Goal: Information Seeking & Learning: Find contact information

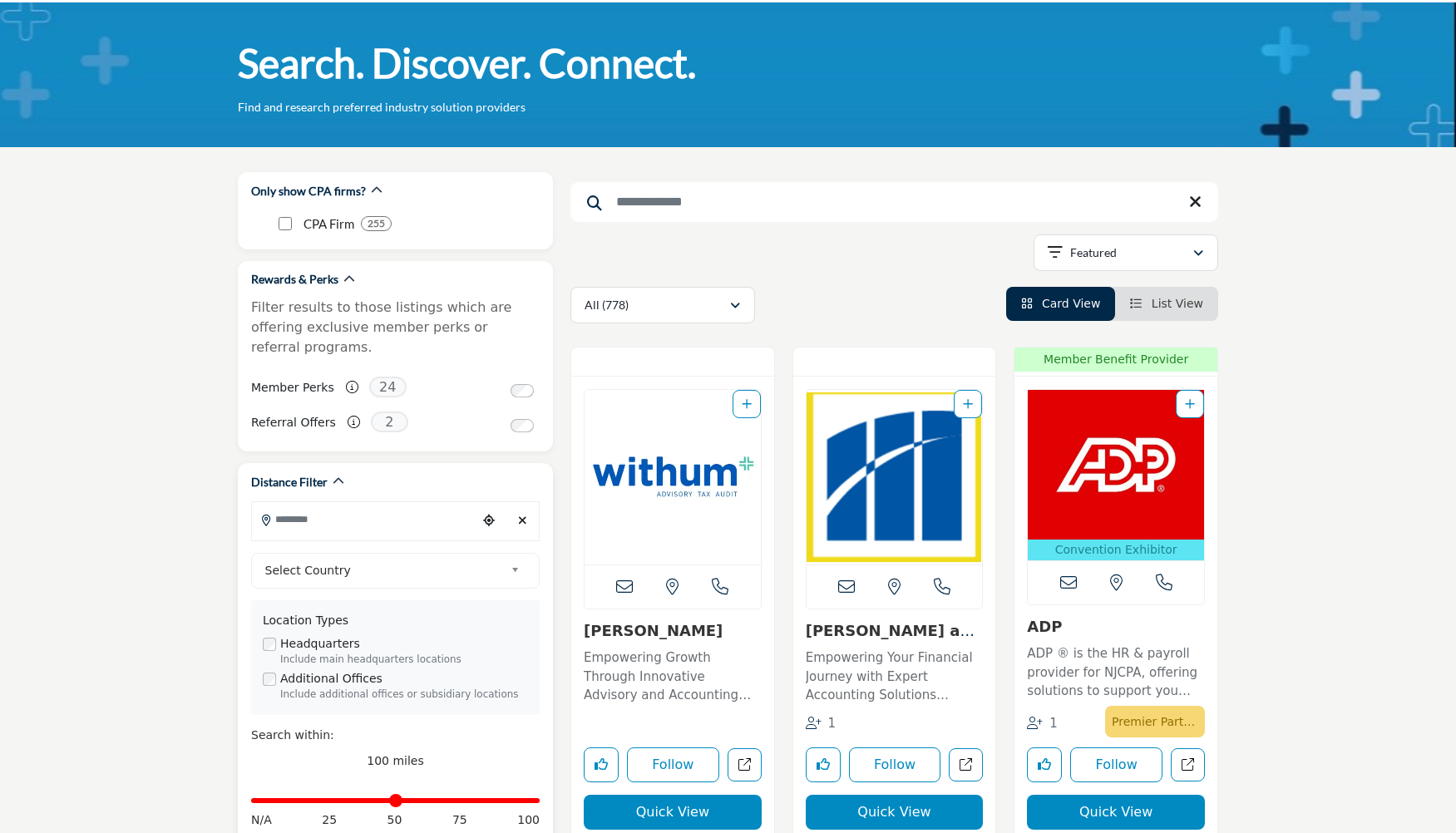
scroll to position [83, 0]
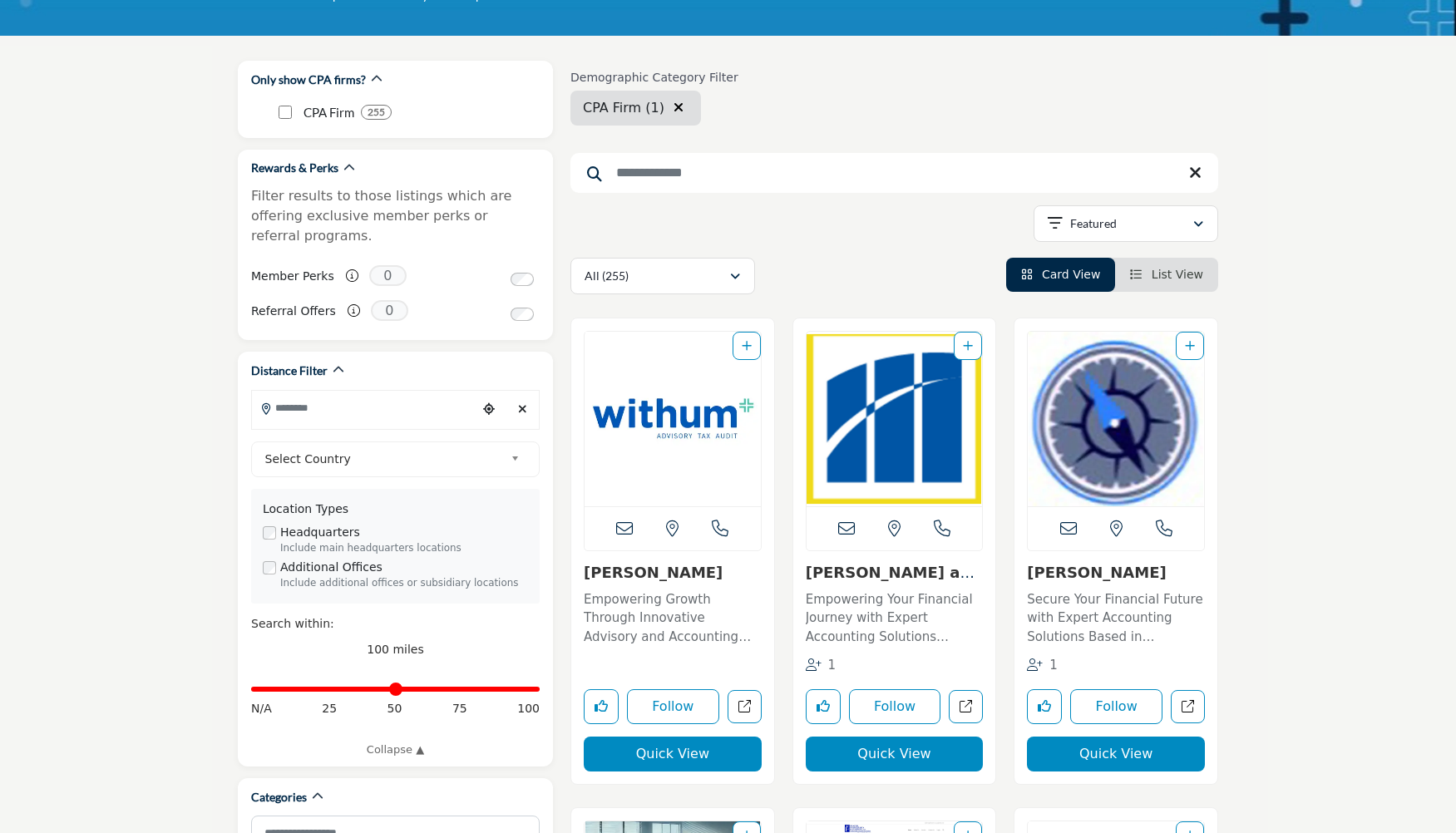
scroll to position [249, 0]
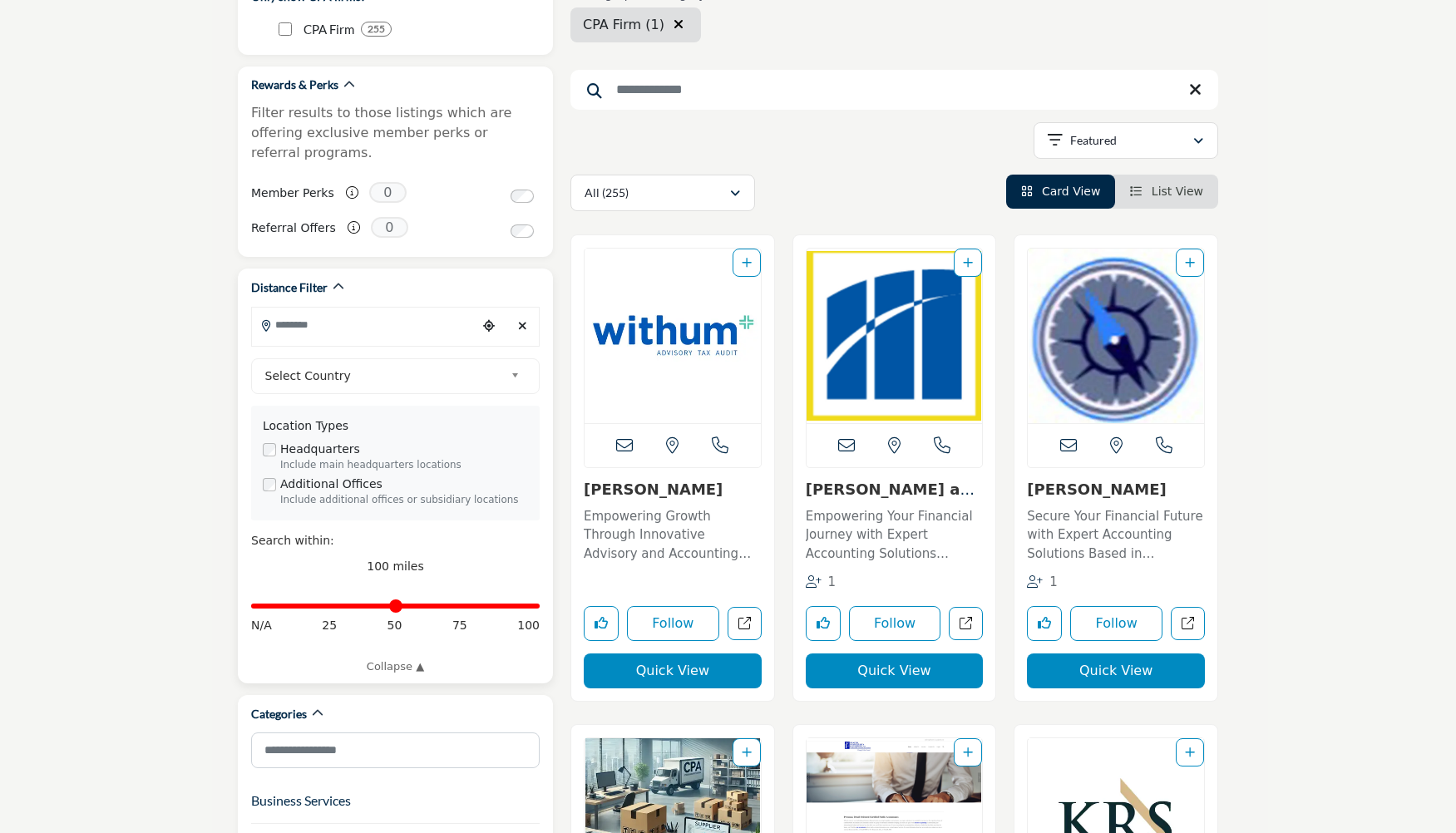
click at [286, 309] on input "Search Location" at bounding box center [364, 325] width 224 height 32
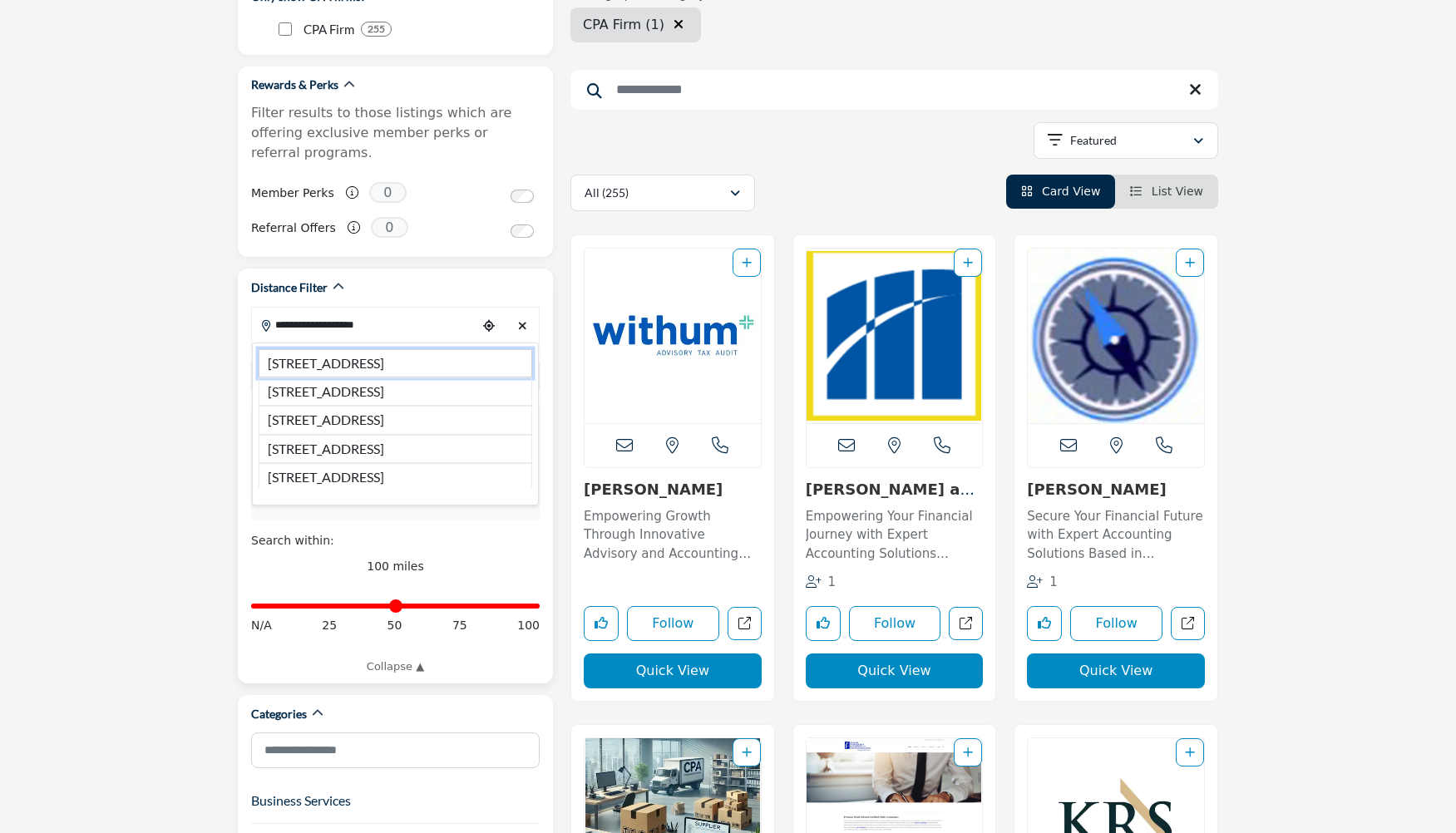
click at [376, 358] on li "[STREET_ADDRESS]" at bounding box center [395, 363] width 273 height 28
type input "**********"
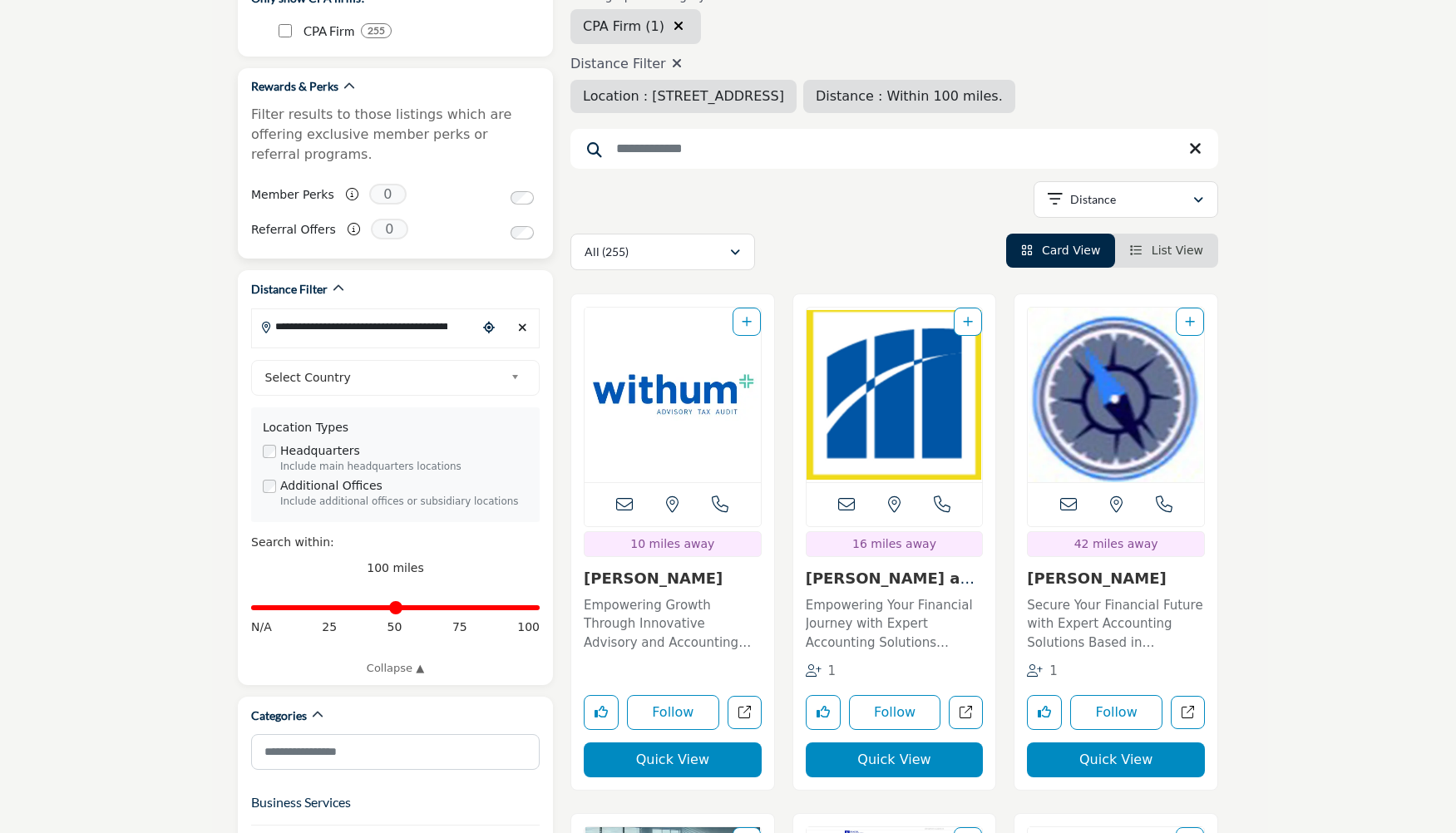
scroll to position [3, 0]
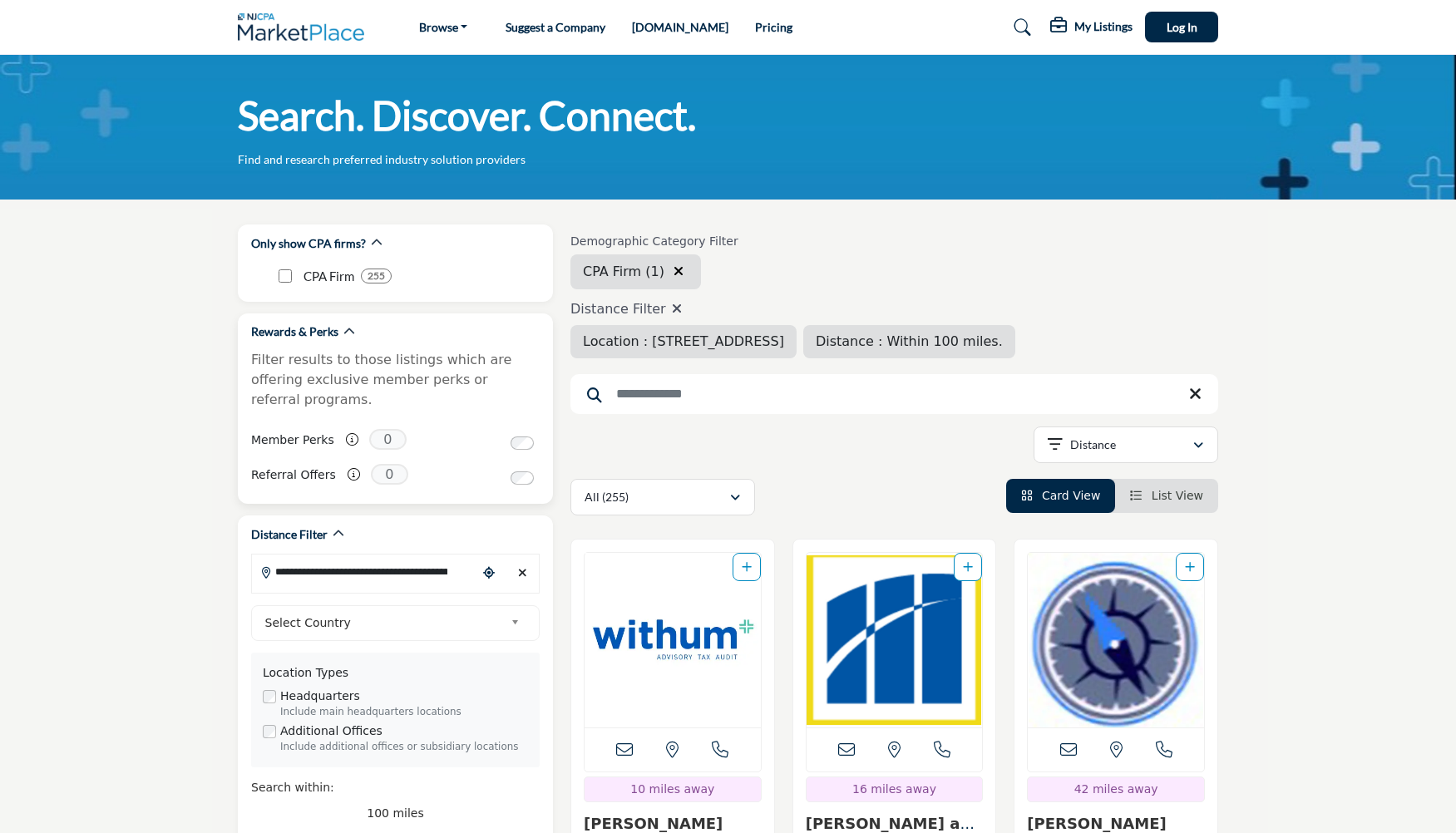
click at [378, 343] on div "Rewards & Perks Filter results to those listings which are offering exclusive m…" at bounding box center [395, 369] width 288 height 92
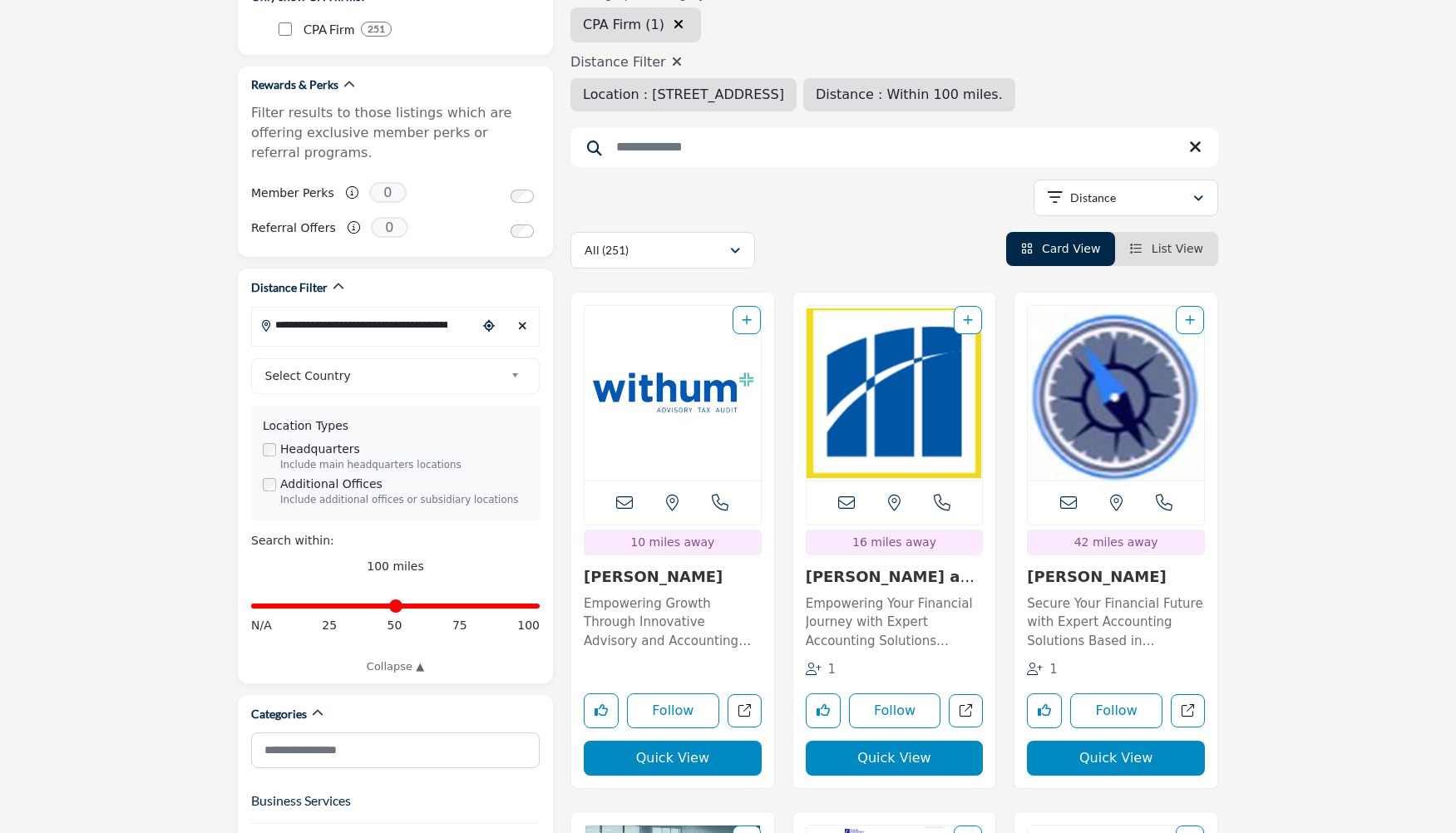
scroll to position [0, 0]
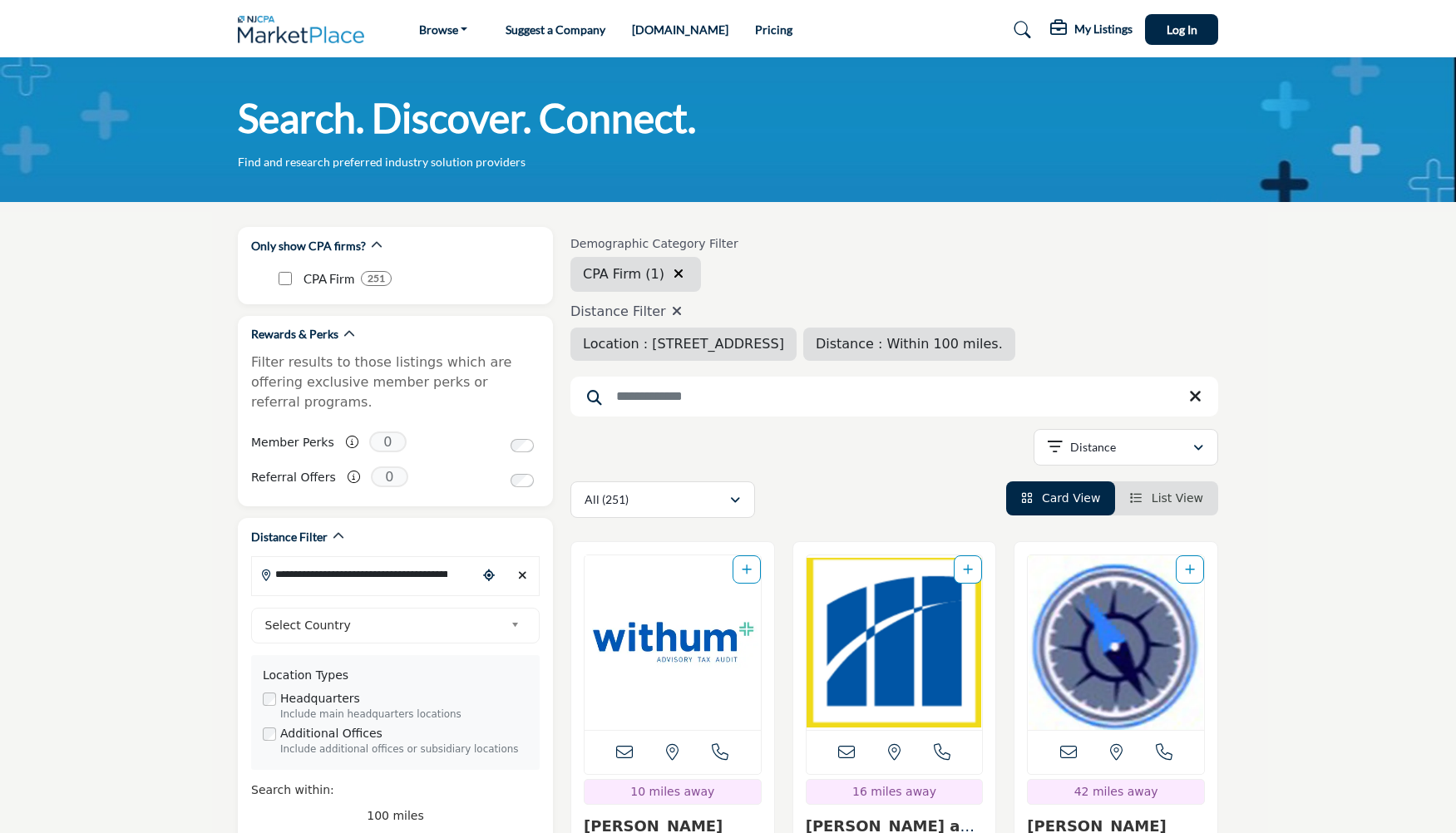
click at [631, 395] on input "Search Keyword" at bounding box center [894, 396] width 648 height 40
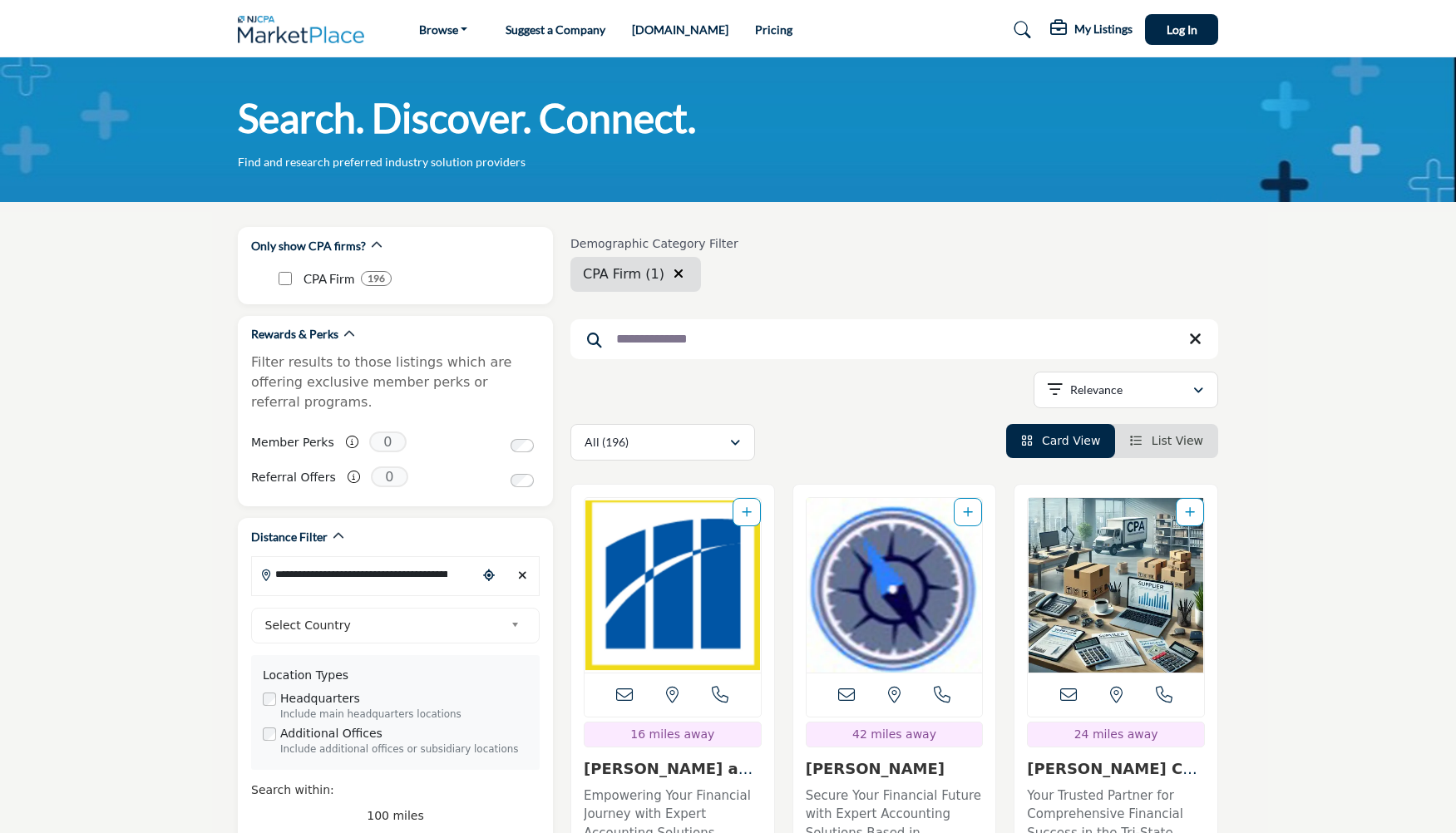
type input "**********"
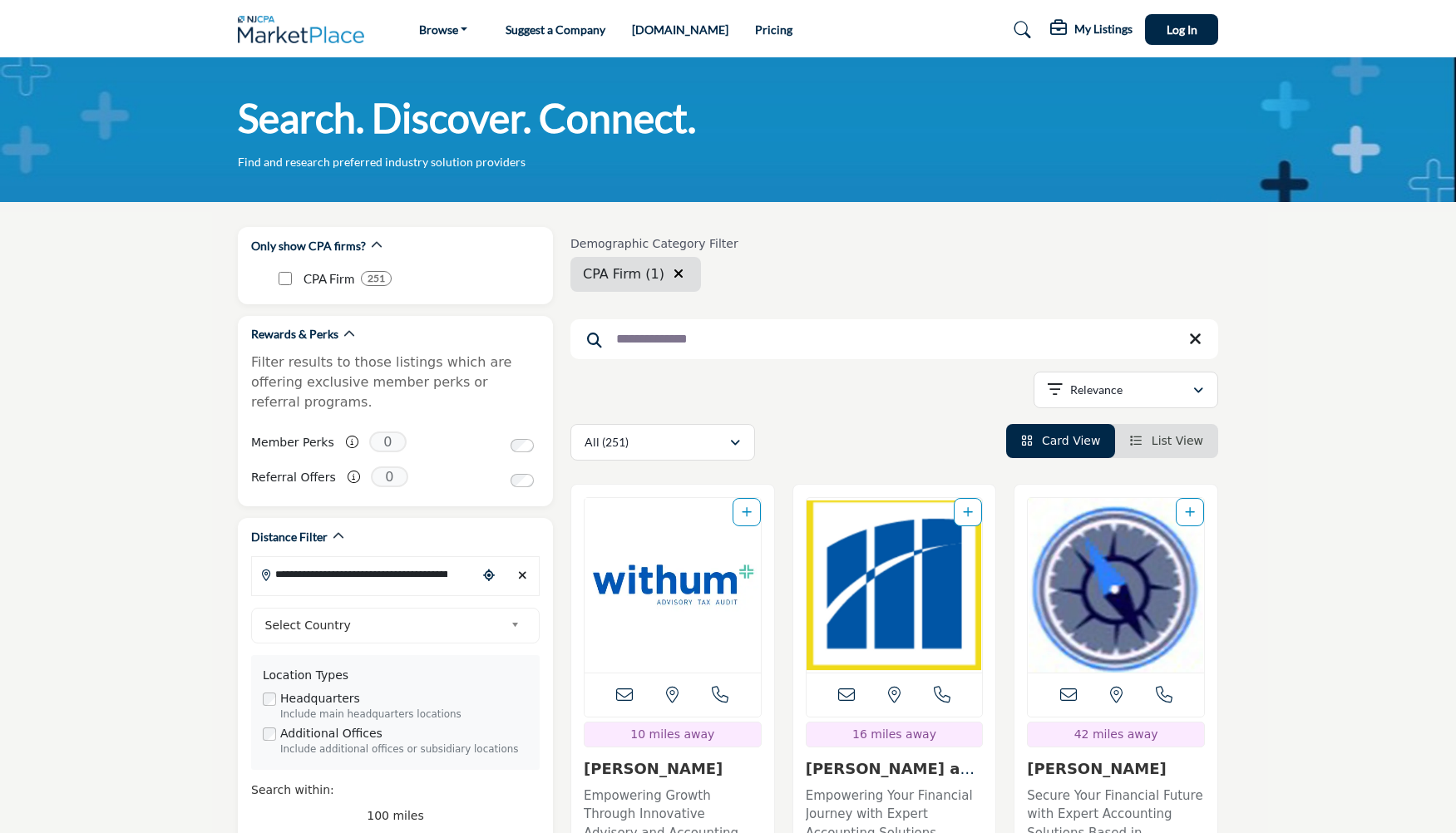
click at [761, 274] on div "Demographic Category Filter CPA Firm CPA Firm (1) Clear search location" at bounding box center [894, 264] width 648 height 55
click at [730, 439] on icon "button" at bounding box center [735, 443] width 10 height 12
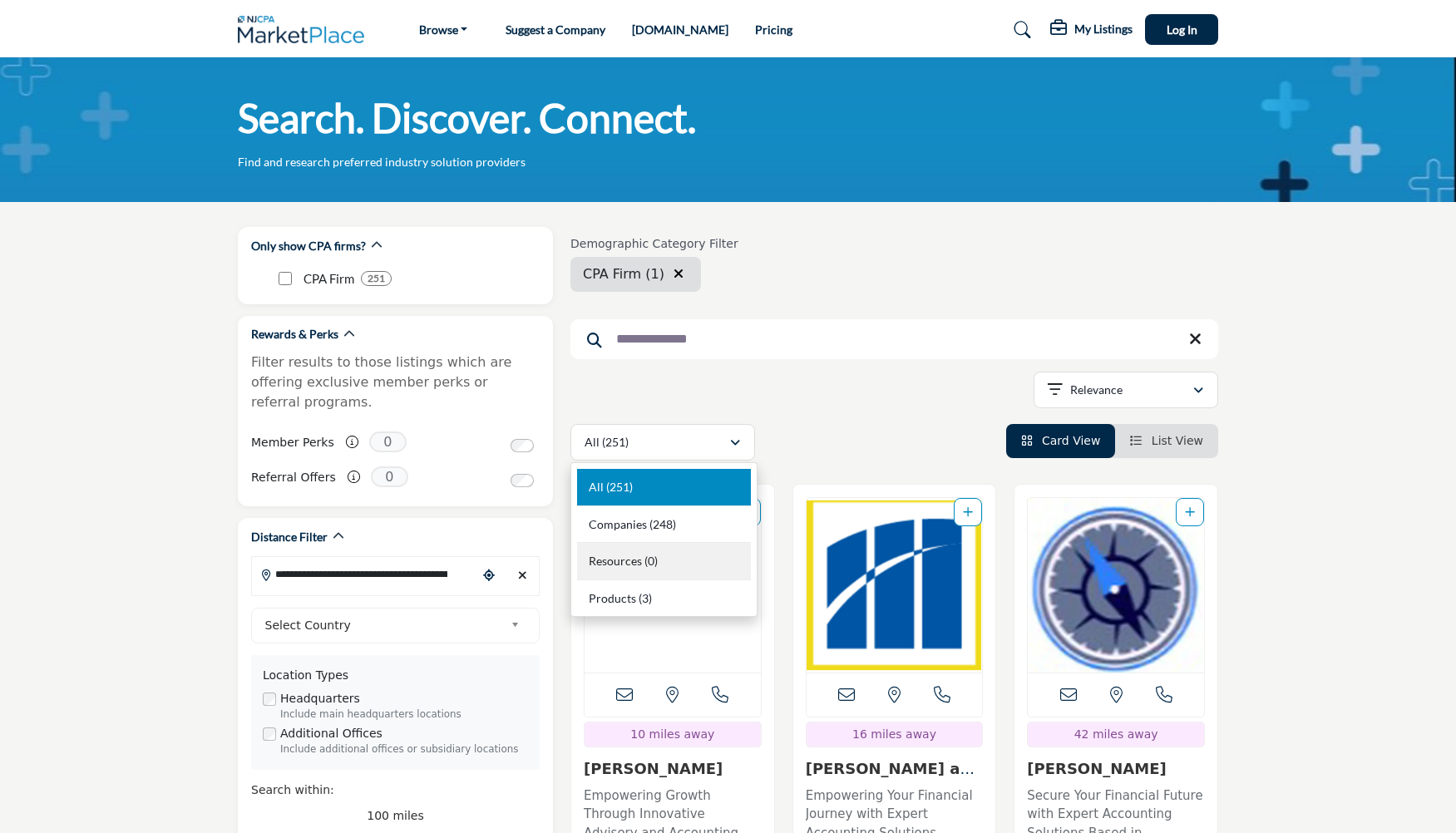
click at [639, 558] on span "Resources" at bounding box center [615, 560] width 53 height 14
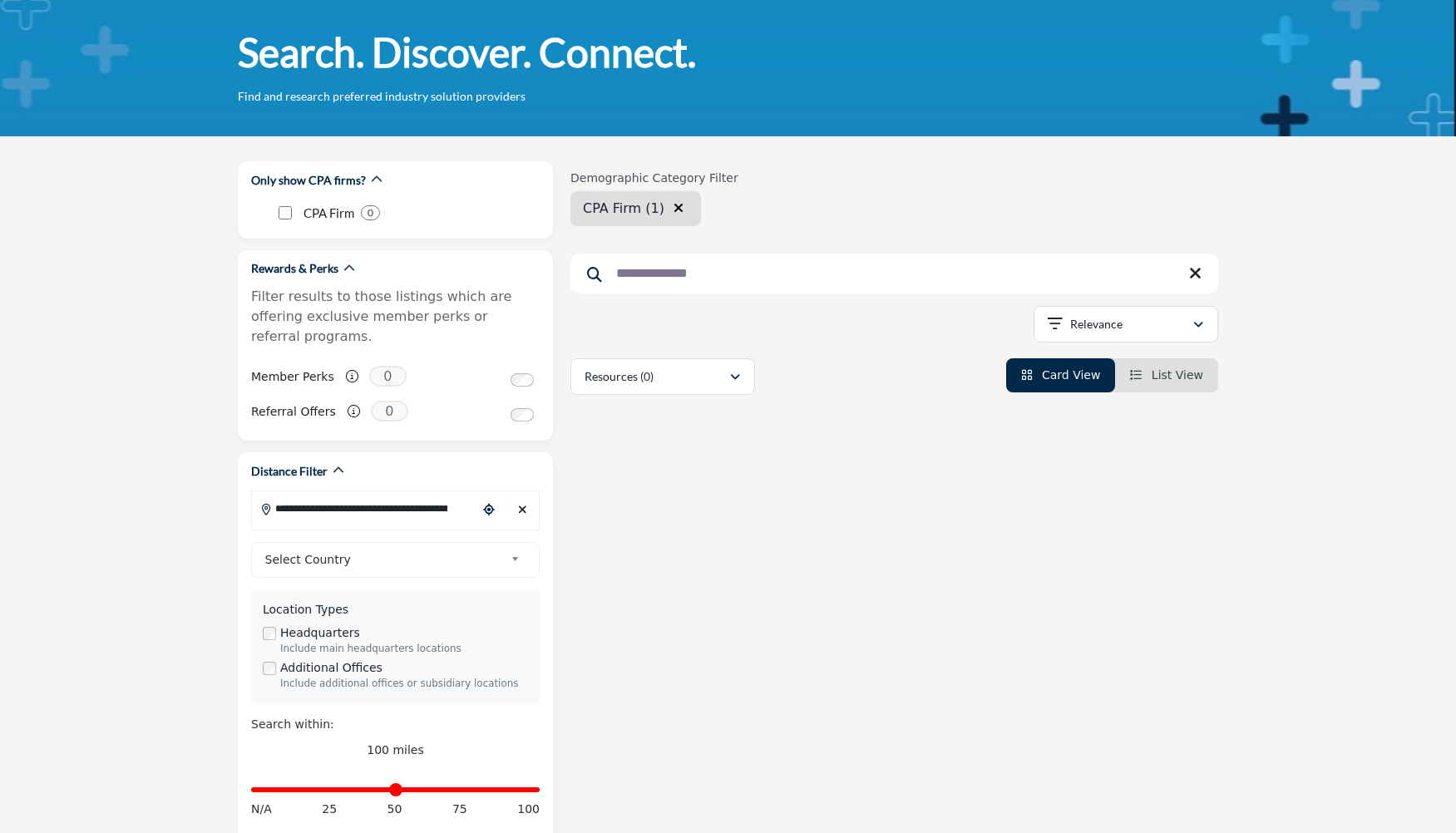
scroll to position [167, 0]
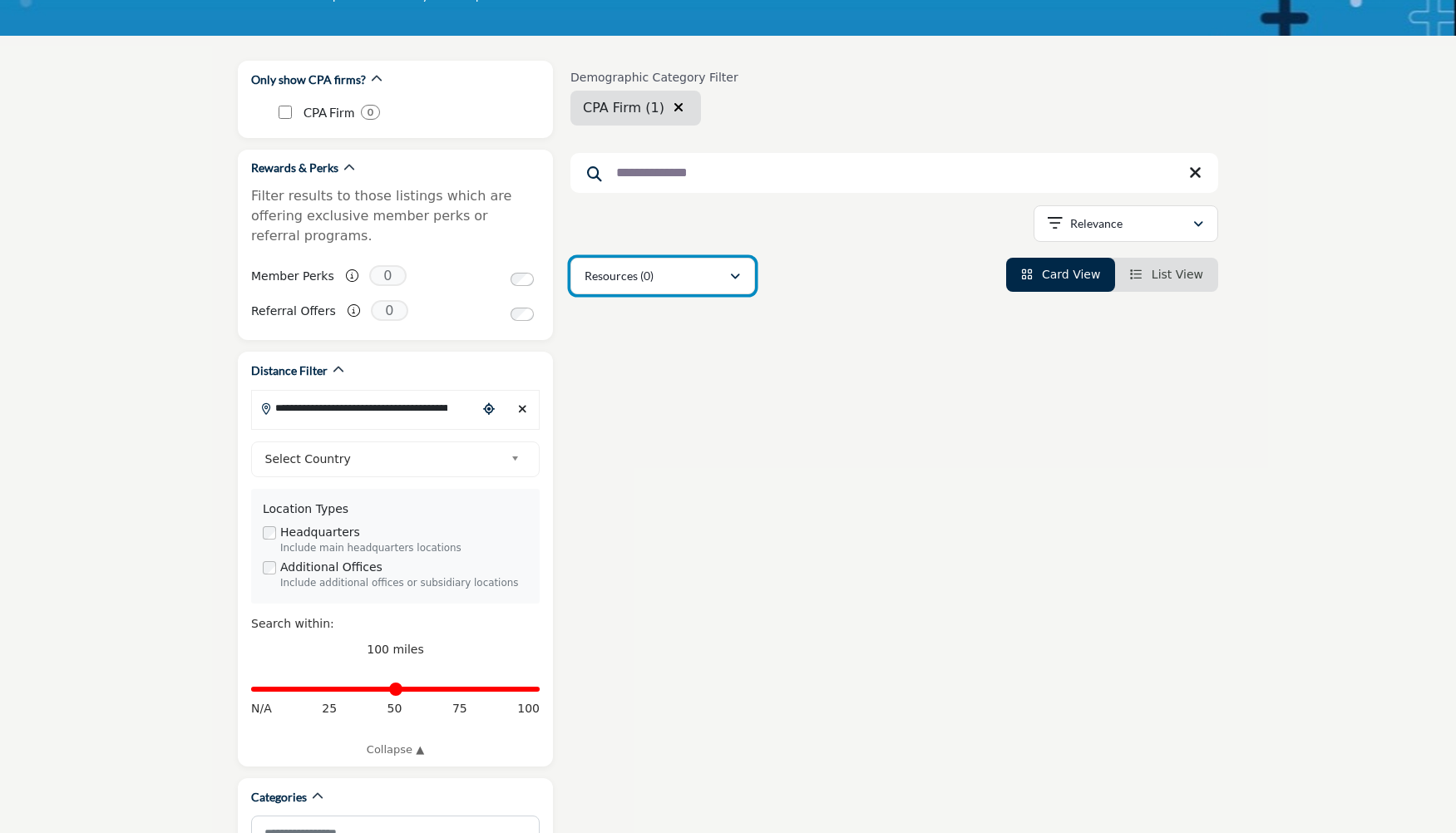
click at [739, 275] on icon "button" at bounding box center [735, 277] width 10 height 12
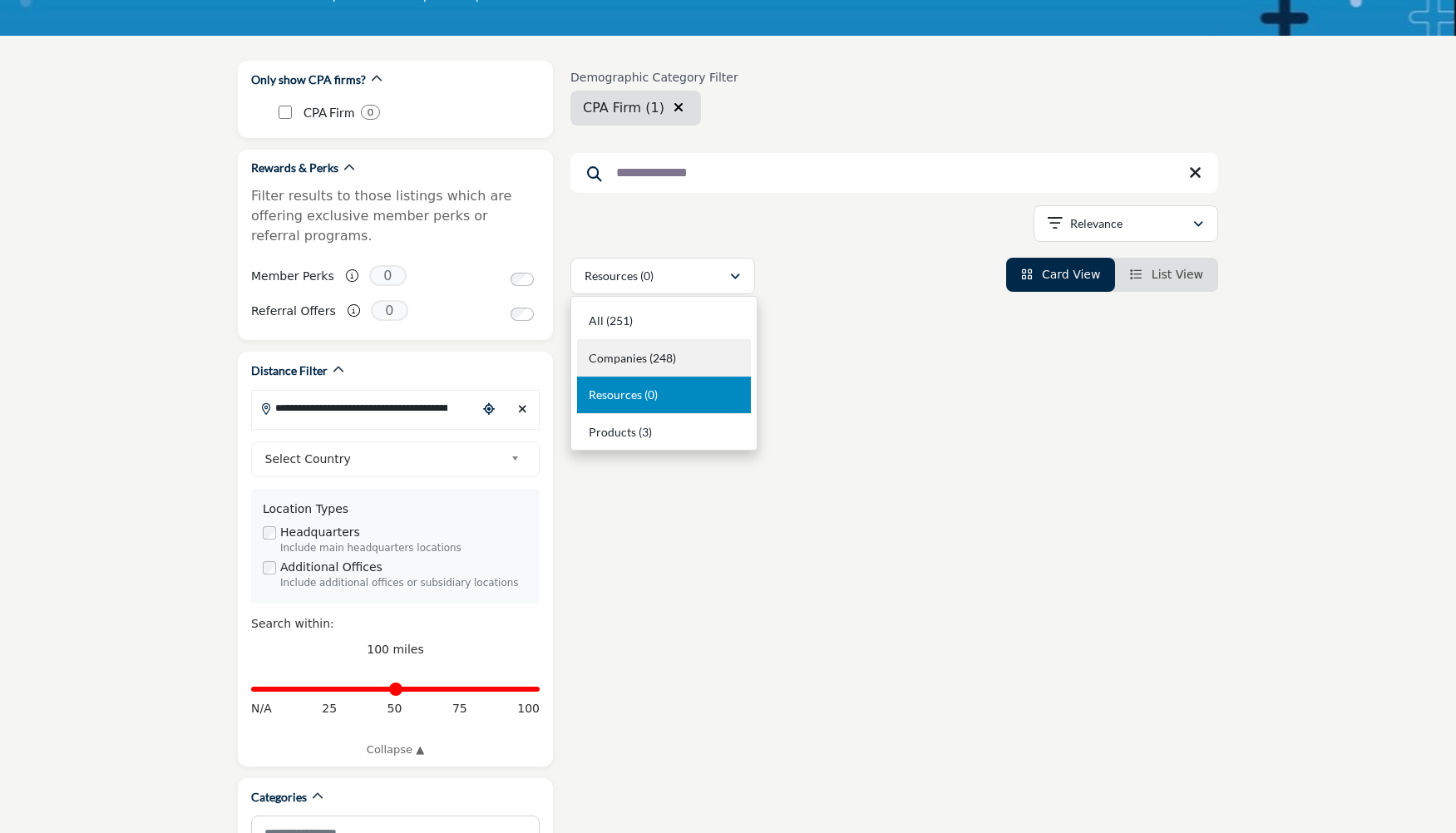
click at [659, 356] on b "(248)" at bounding box center [662, 358] width 26 height 14
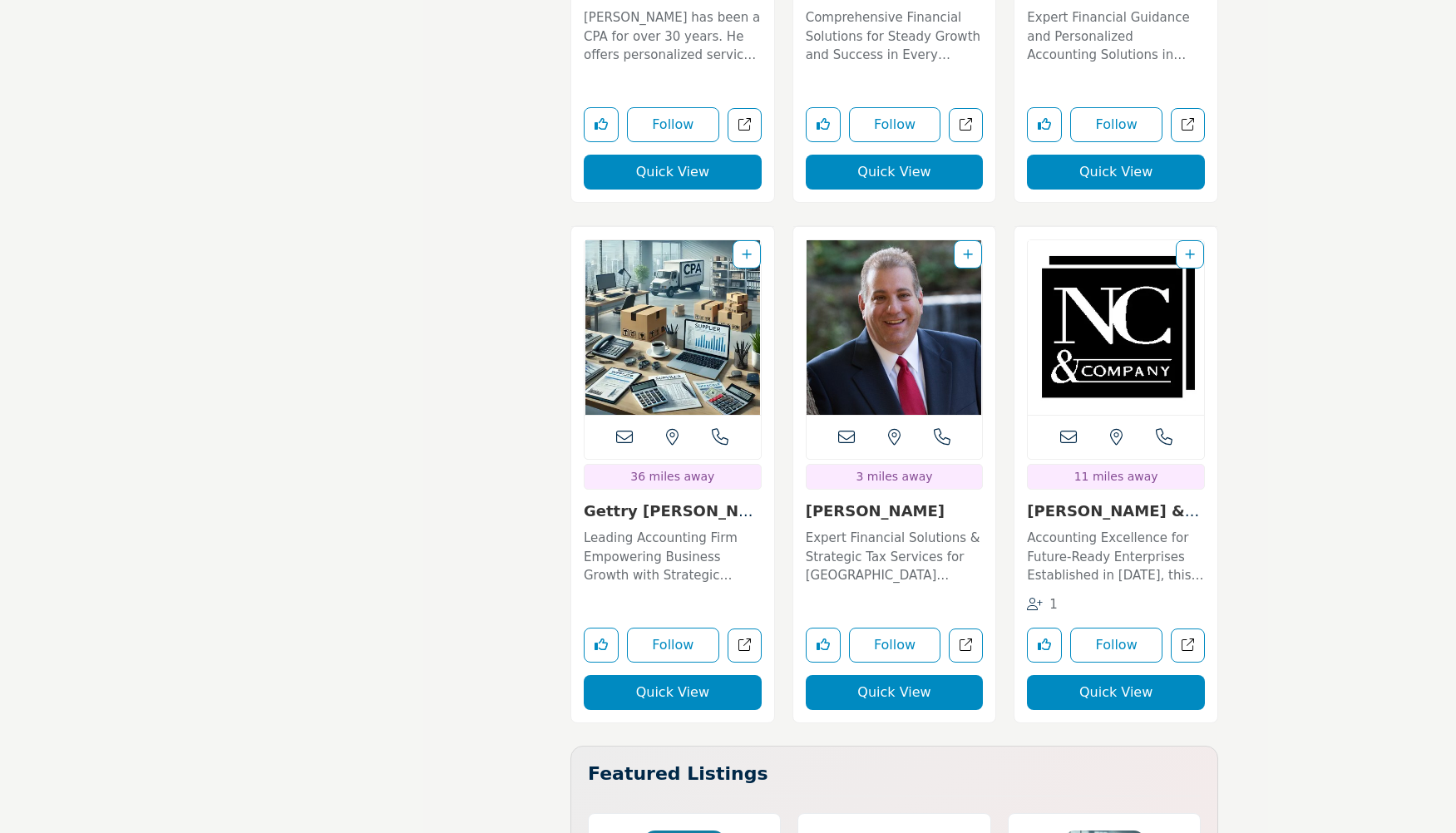
scroll to position [15560, 0]
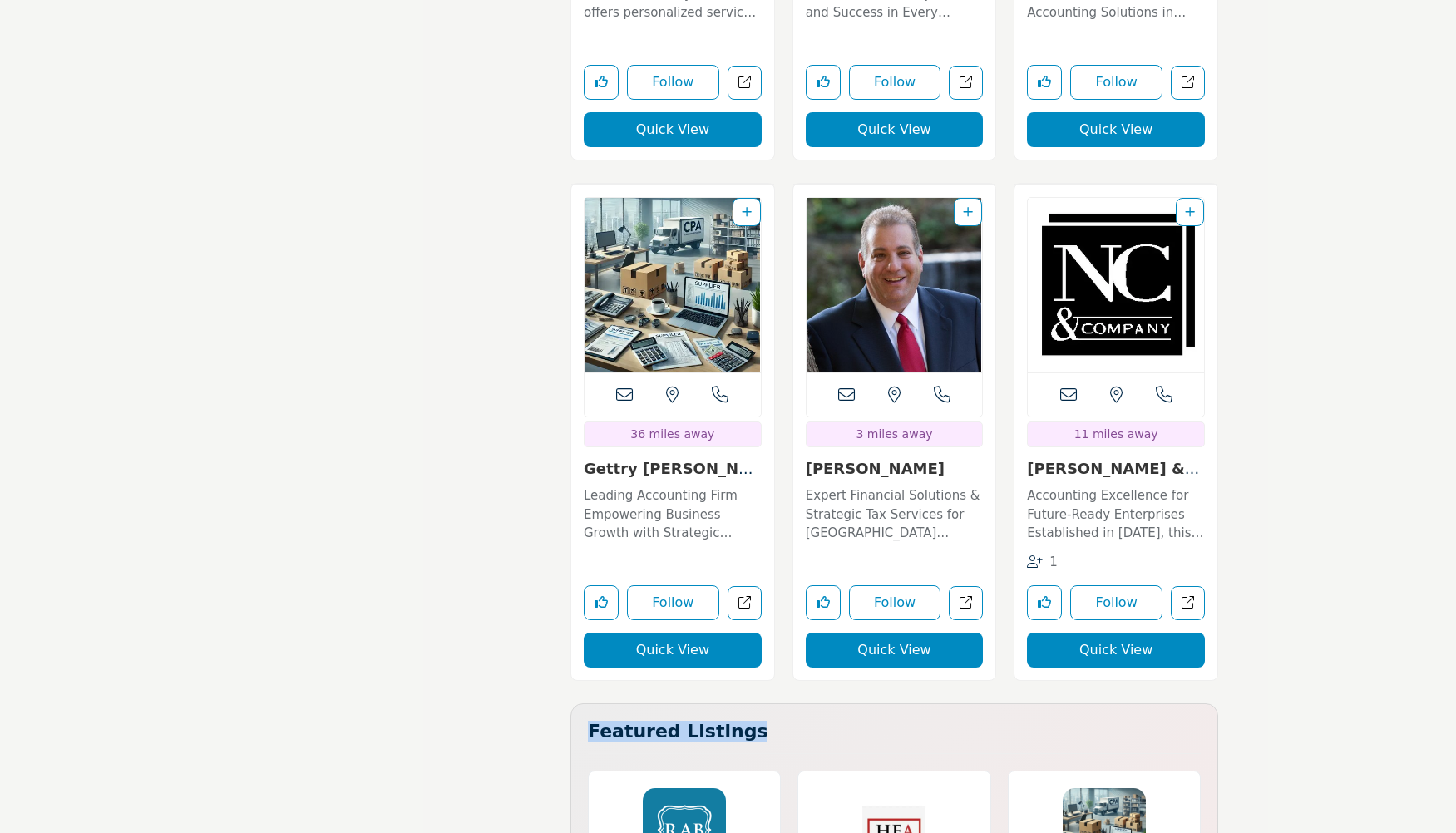
drag, startPoint x: 1455, startPoint y: 641, endPoint x: 1459, endPoint y: 660, distance: 19.4
drag, startPoint x: 1459, startPoint y: 660, endPoint x: 1393, endPoint y: 702, distance: 78.2
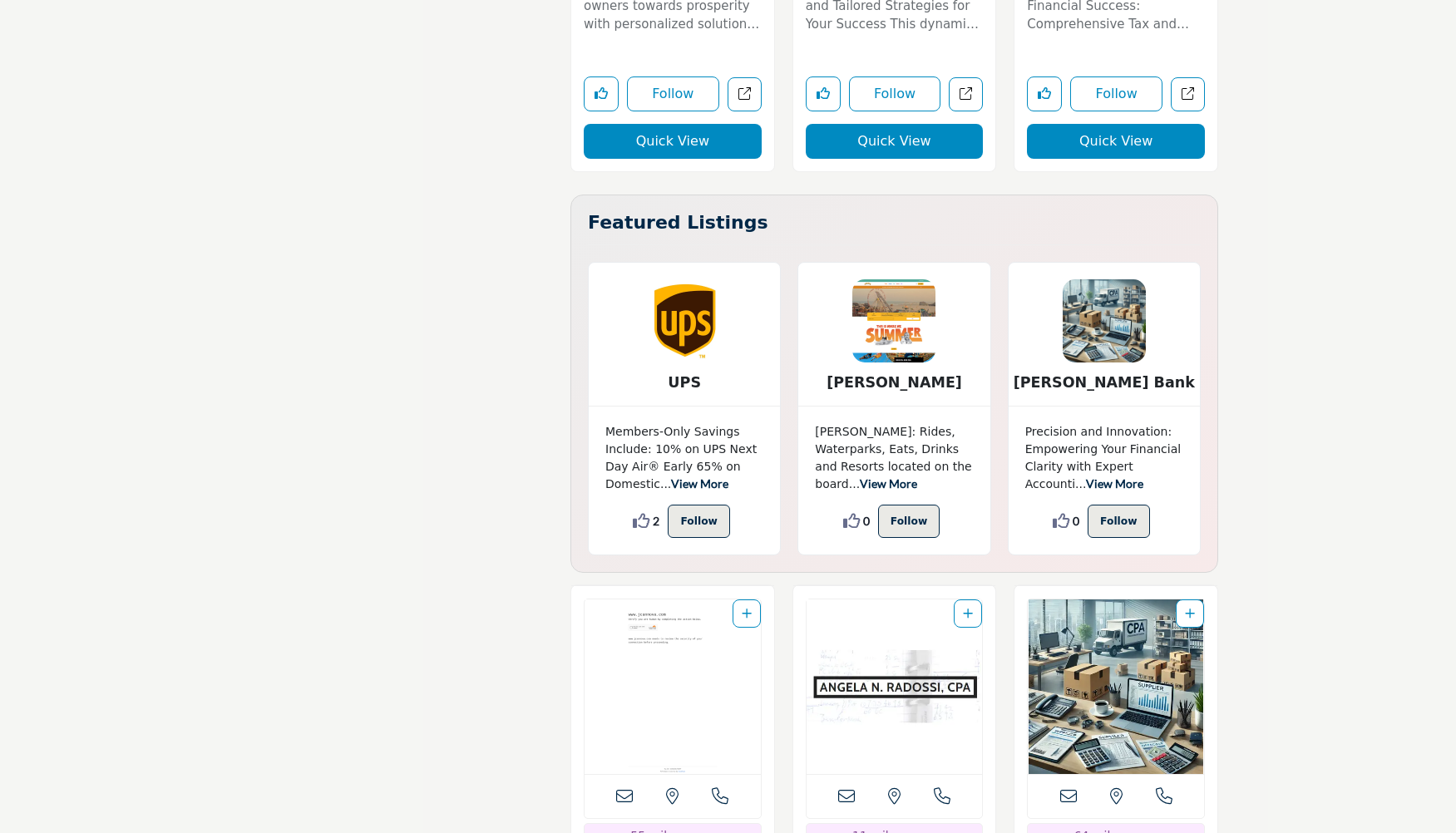
scroll to position [24196, 0]
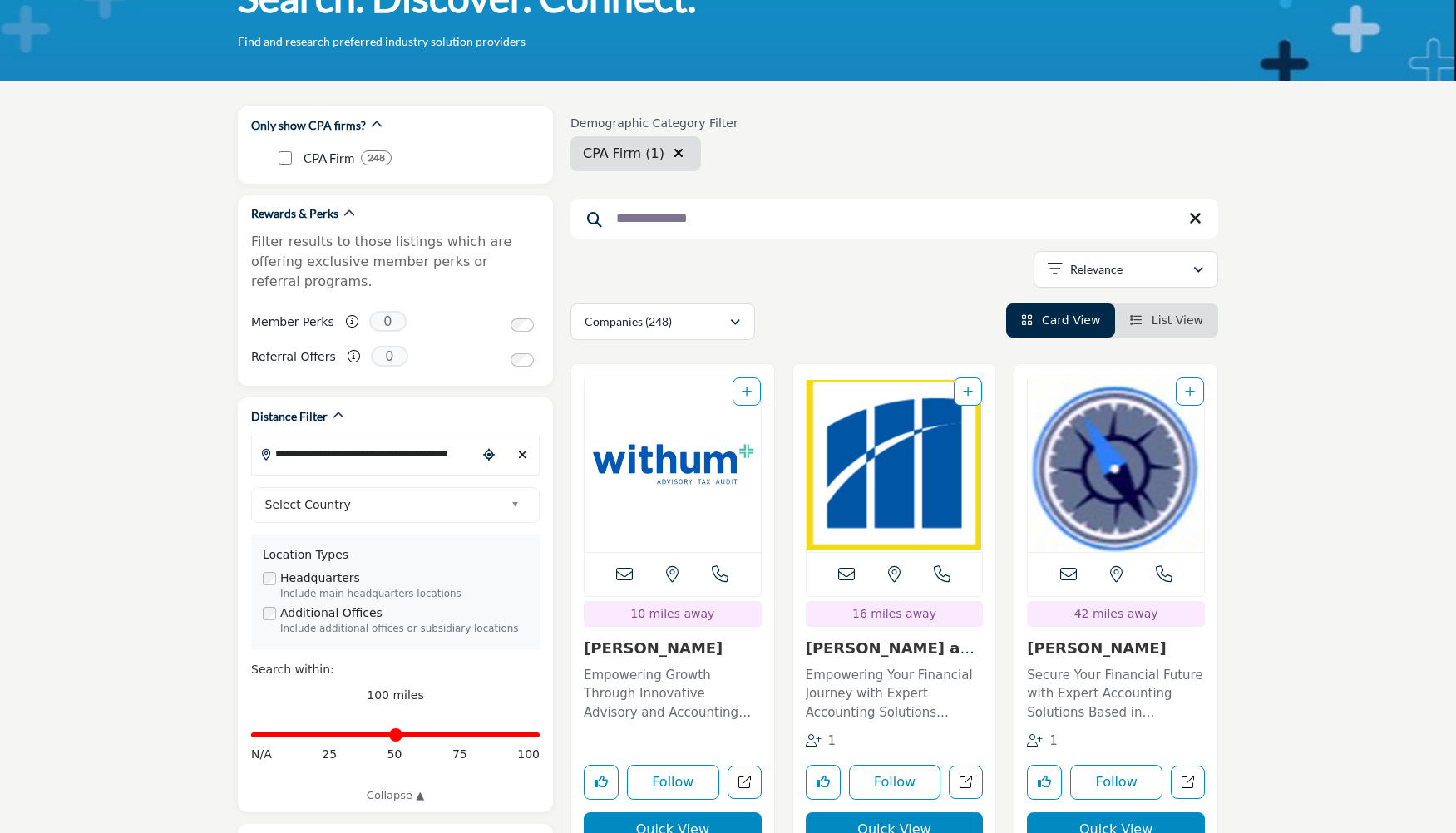
scroll to position [249, 0]
